Goal: Task Accomplishment & Management: Use online tool/utility

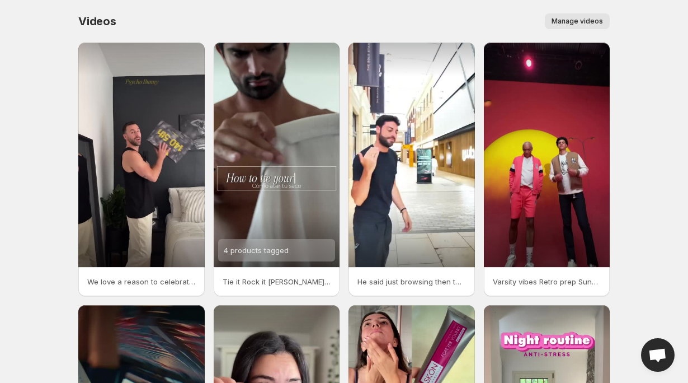
click at [577, 17] on span "Manage videos" at bounding box center [577, 21] width 51 height 9
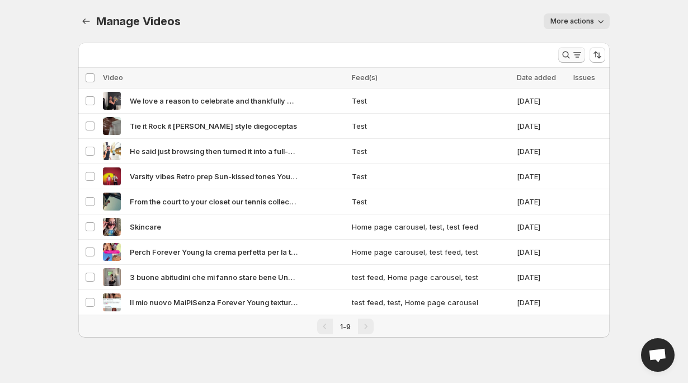
click at [581, 57] on icon "Search and filter results" at bounding box center [577, 54] width 11 height 11
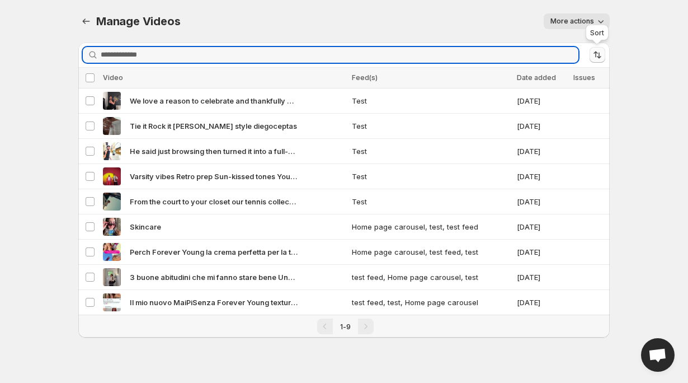
click at [600, 57] on icon "Sort the results" at bounding box center [597, 54] width 11 height 11
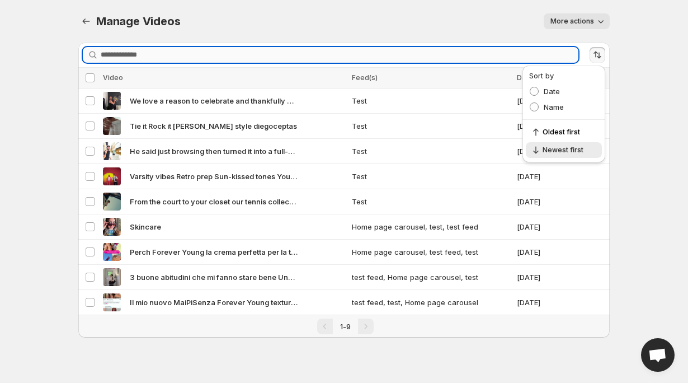
click at [536, 48] on input "Search videos" at bounding box center [340, 55] width 478 height 16
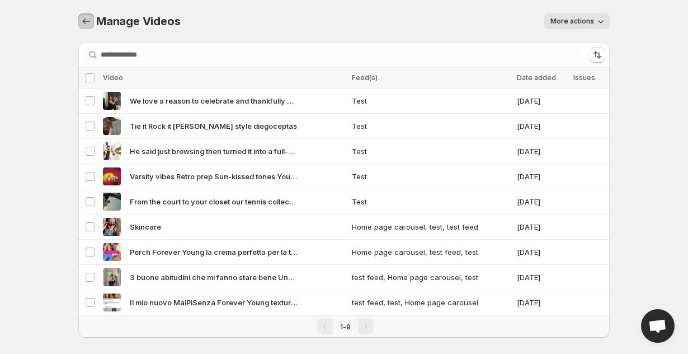
click at [88, 22] on icon "Manage Videos" at bounding box center [86, 21] width 11 height 11
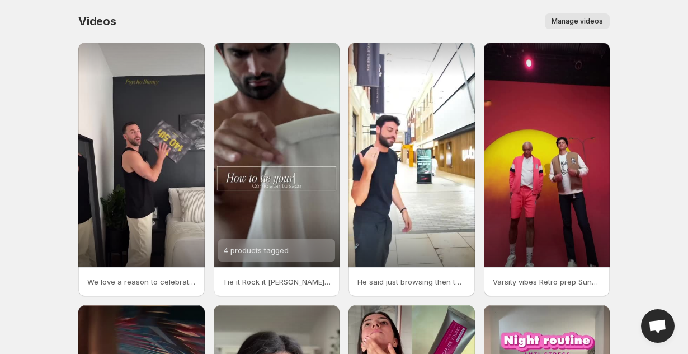
click at [575, 19] on span "Manage videos" at bounding box center [577, 21] width 51 height 9
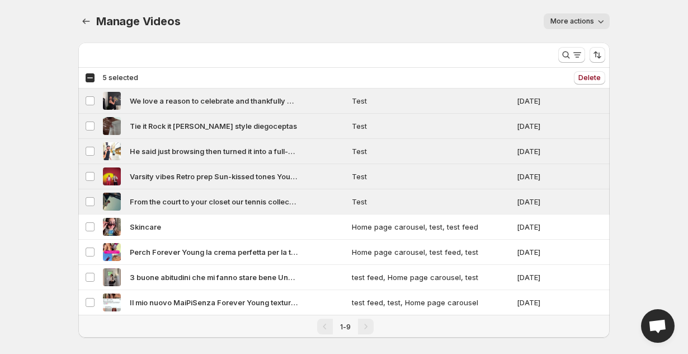
click at [572, 23] on span "More actions" at bounding box center [572, 21] width 44 height 9
click at [455, 24] on div "More actions" at bounding box center [402, 21] width 416 height 16
click at [88, 22] on icon "Manage Videos" at bounding box center [86, 21] width 11 height 11
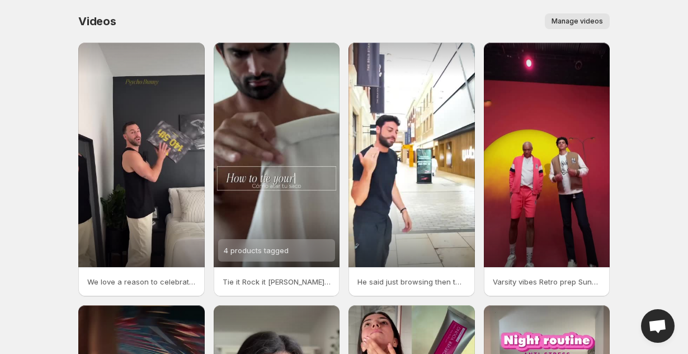
click at [569, 20] on span "Manage videos" at bounding box center [577, 21] width 51 height 9
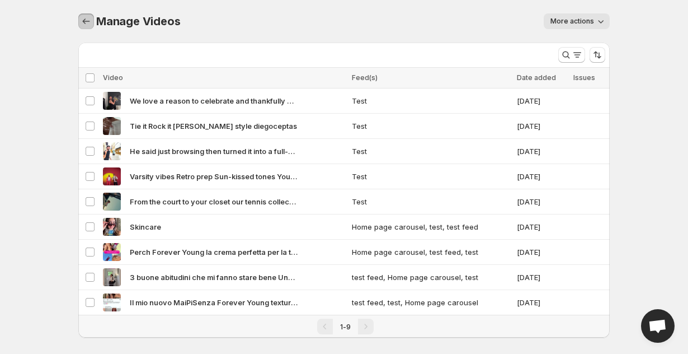
click at [83, 20] on icon "Manage Videos" at bounding box center [86, 21] width 11 height 11
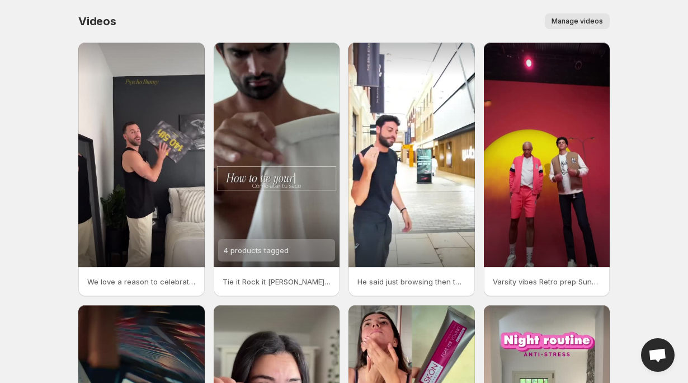
click at [176, 285] on p "We love a reason to celebrate and thankfully psychobunny delivered The brand is…" at bounding box center [141, 281] width 109 height 11
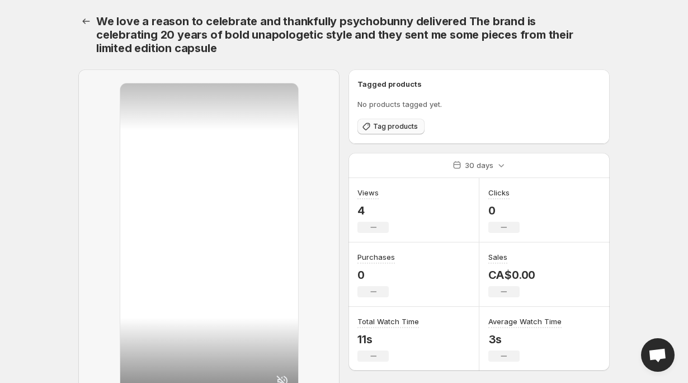
click at [398, 133] on button "Tag products" at bounding box center [390, 127] width 67 height 16
click at [81, 19] on icon "Settings" at bounding box center [86, 21] width 11 height 11
